Goal: Task Accomplishment & Management: Manage account settings

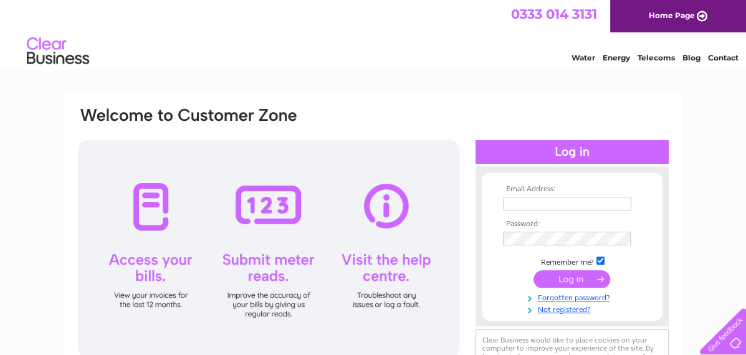
click at [550, 199] on input "text" at bounding box center [567, 204] width 128 height 14
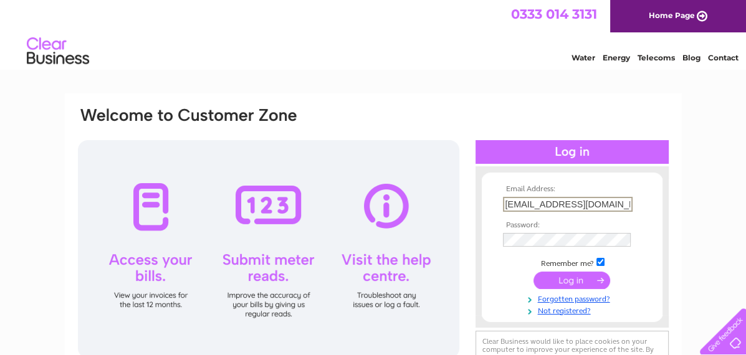
type input "[EMAIL_ADDRESS][DOMAIN_NAME]"
click at [600, 261] on input "checkbox" at bounding box center [601, 261] width 8 height 8
checkbox input "false"
click at [585, 275] on input "submit" at bounding box center [572, 279] width 77 height 17
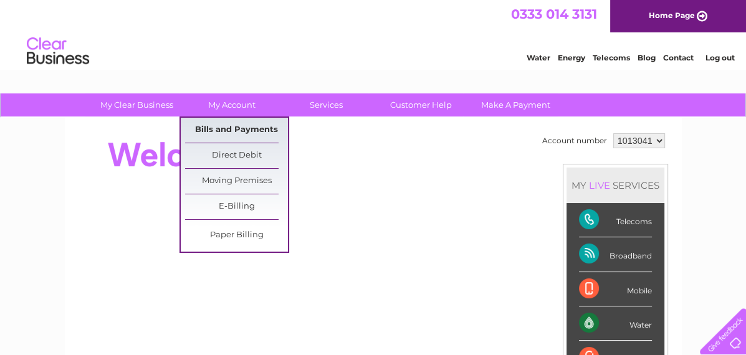
click at [228, 130] on link "Bills and Payments" at bounding box center [236, 130] width 103 height 25
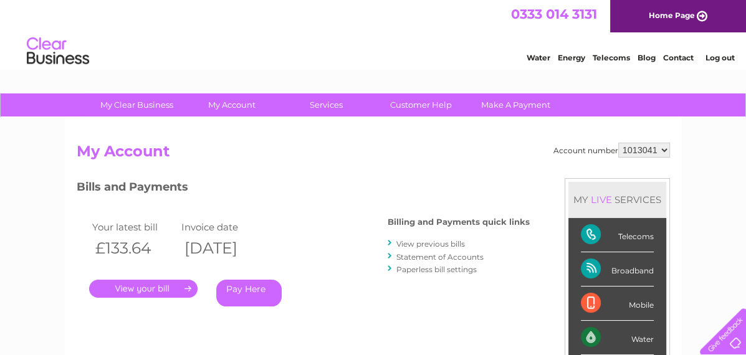
click at [137, 290] on link "." at bounding box center [143, 289] width 108 height 18
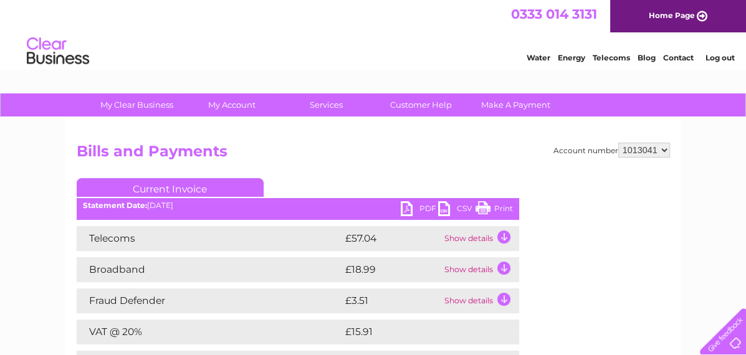
click at [419, 209] on link "PDF" at bounding box center [419, 210] width 37 height 18
click at [718, 54] on link "Log out" at bounding box center [719, 57] width 29 height 9
